Goal: Transaction & Acquisition: Purchase product/service

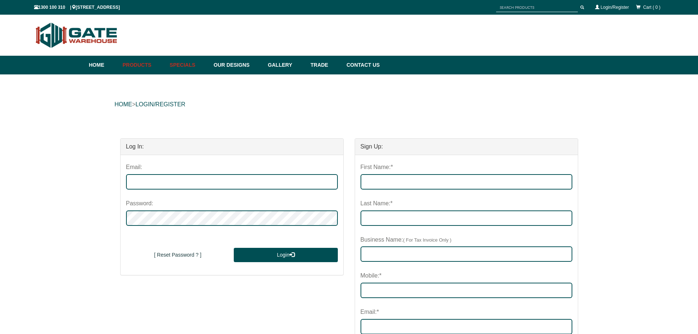
click at [197, 67] on link "Specials" at bounding box center [188, 65] width 44 height 19
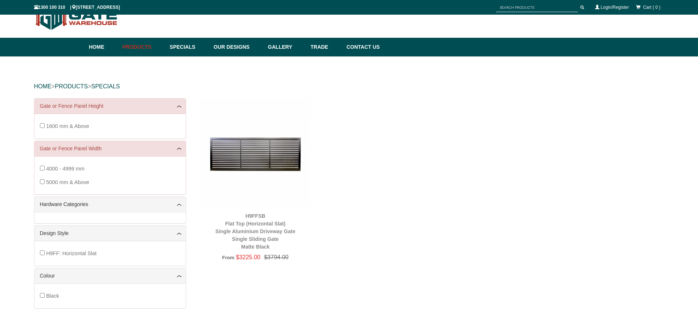
scroll to position [18, 0]
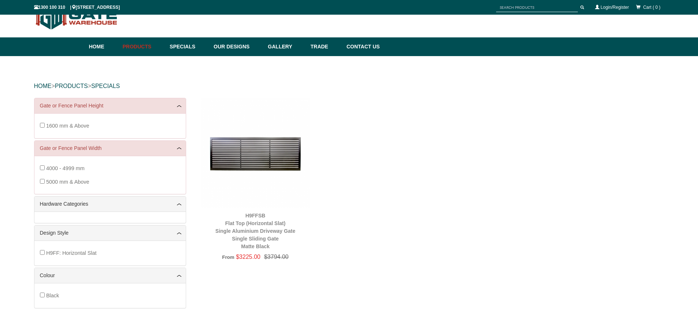
click at [259, 156] on img at bounding box center [256, 153] width 110 height 110
